Goal: Check status: Check status

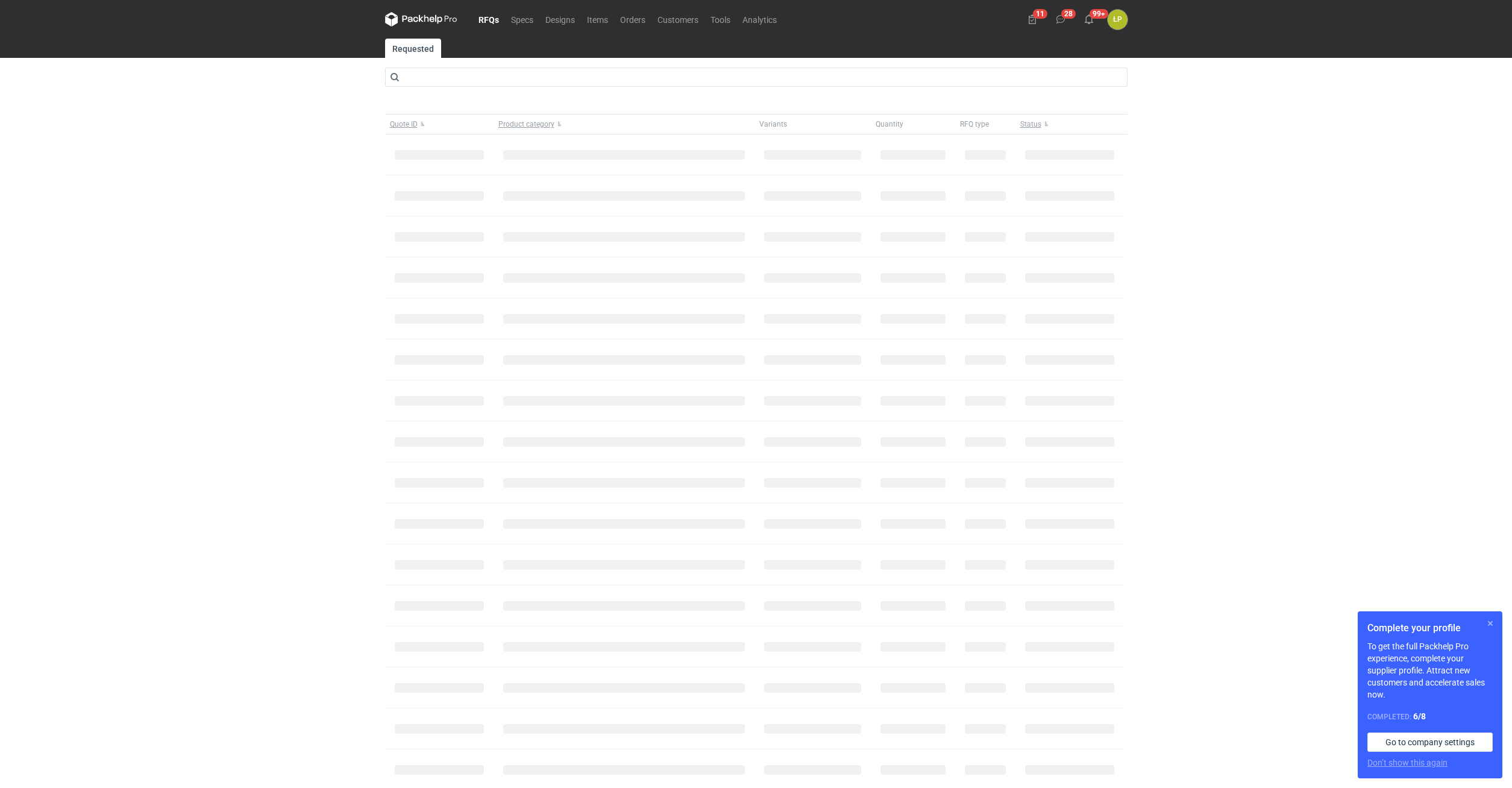
click at [1484, 622] on button "button" at bounding box center [1490, 623] width 15 height 15
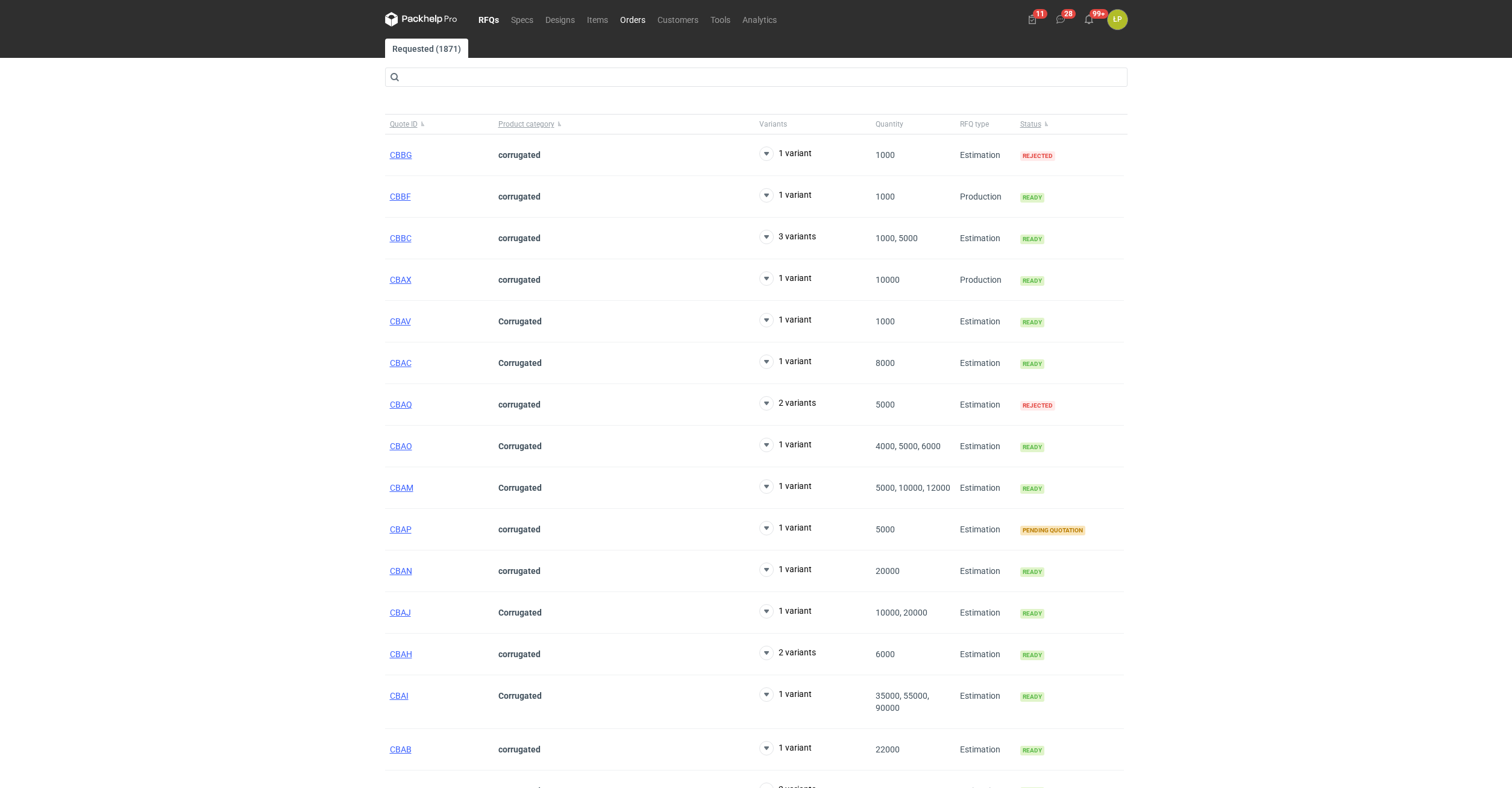
click at [625, 19] on link "Orders" at bounding box center [633, 19] width 38 height 15
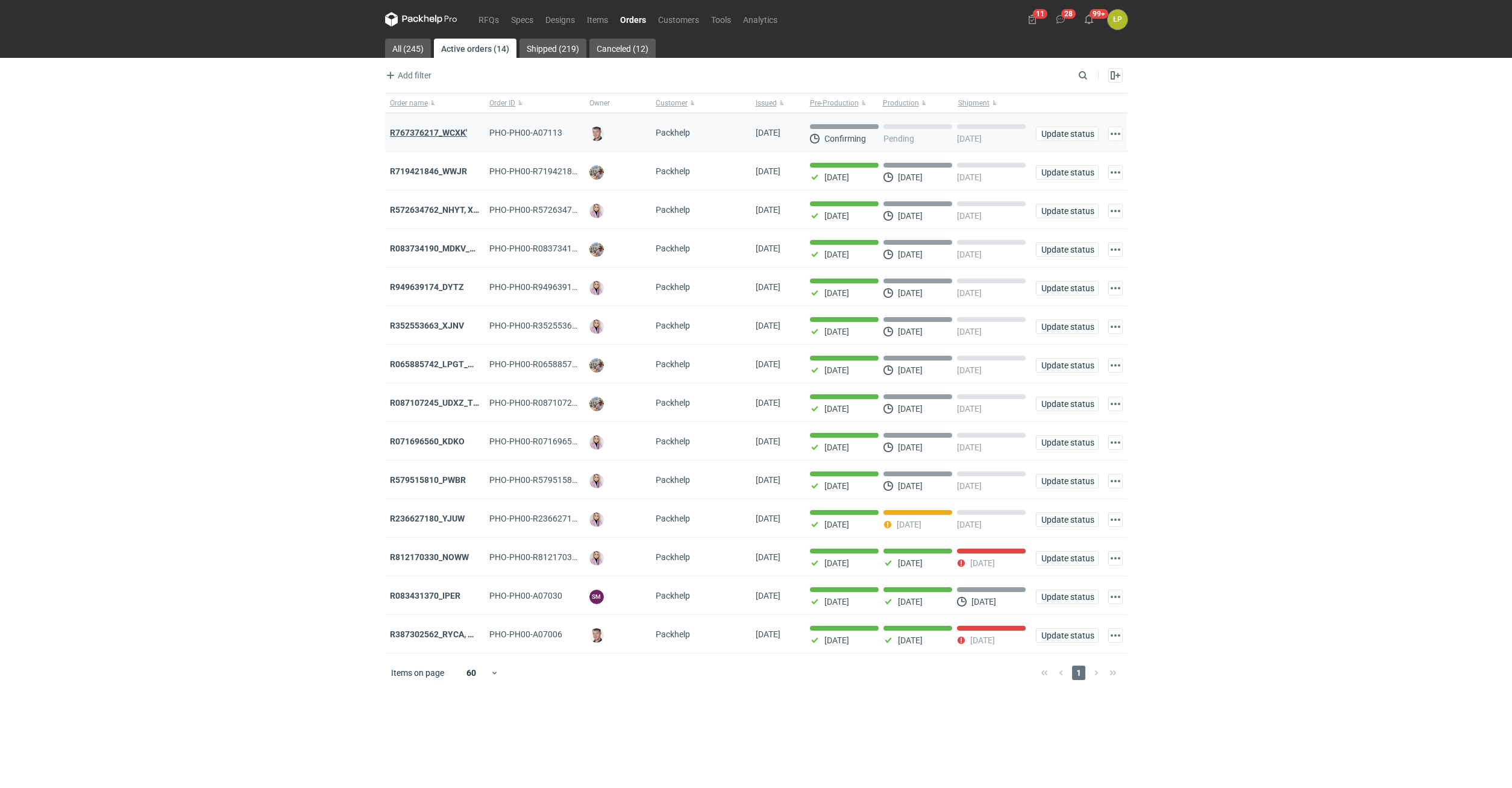
click at [433, 131] on strong "R767376217_WCXK'" at bounding box center [428, 133] width 77 height 10
